Goal: Task Accomplishment & Management: Manage account settings

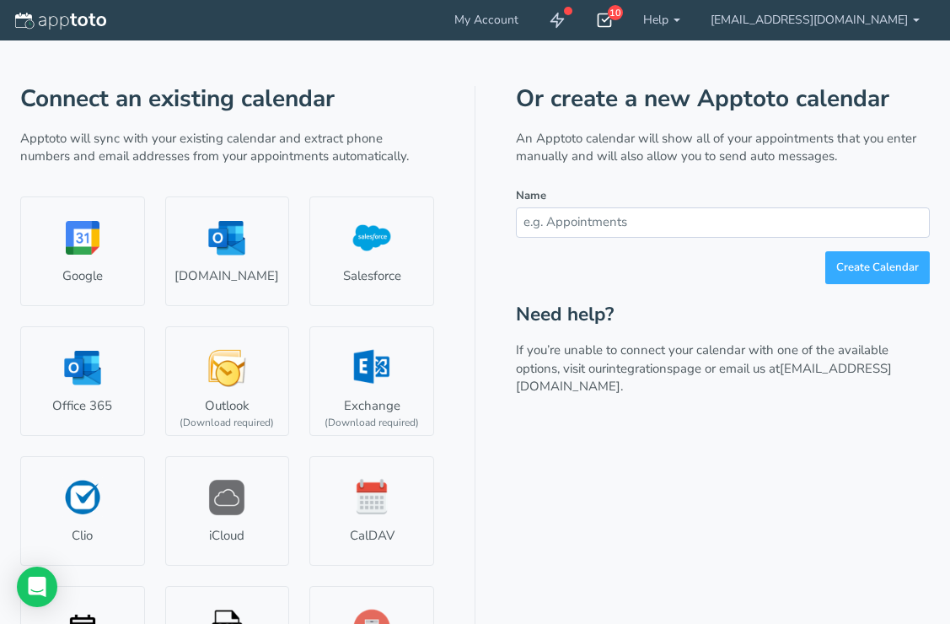
click at [613, 21] on icon at bounding box center [604, 20] width 17 height 17
click at [534, 22] on link "My Account" at bounding box center [486, 20] width 94 height 40
click at [534, 24] on link "My Account" at bounding box center [486, 20] width 94 height 40
click at [904, 13] on link "[EMAIL_ADDRESS][DOMAIN_NAME]" at bounding box center [814, 20] width 239 height 40
